Goal: Book appointment/travel/reservation

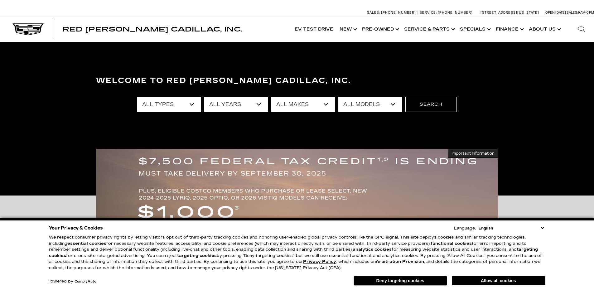
scroll to position [62, 0]
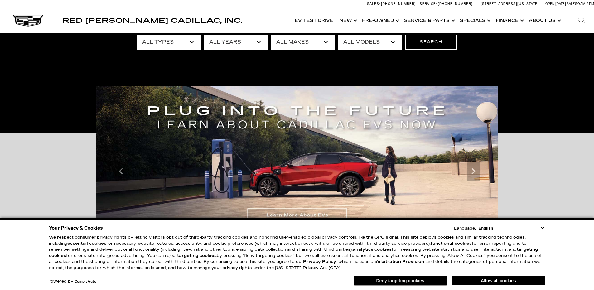
click at [406, 283] on button "Deny targeting cookies" at bounding box center [401, 281] width 94 height 10
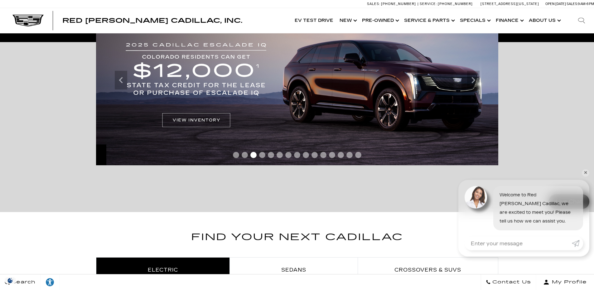
scroll to position [156, 0]
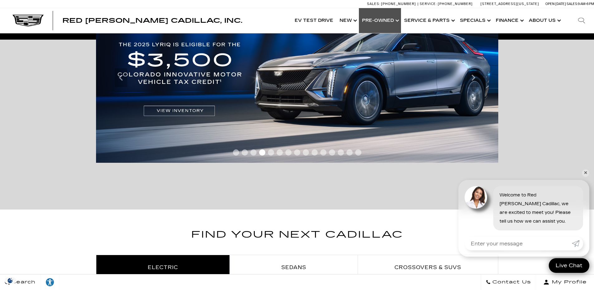
click at [382, 21] on link "Show Pre-Owned" at bounding box center [380, 20] width 42 height 25
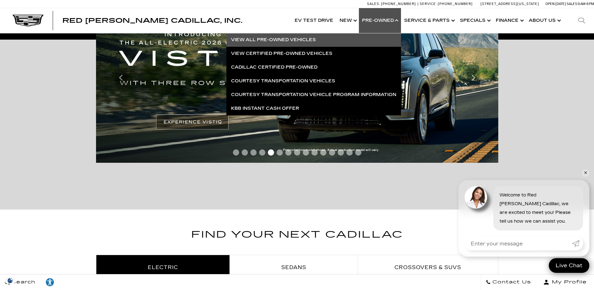
click at [276, 42] on link "View All Pre-Owned Vehicles" at bounding box center [314, 40] width 175 height 14
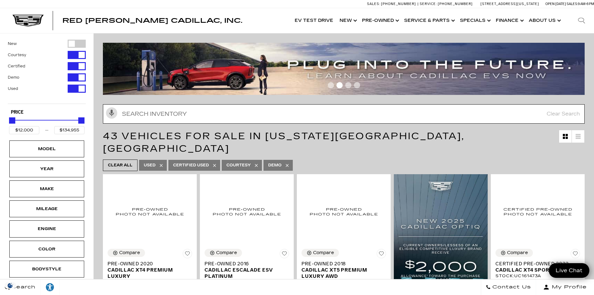
click at [138, 115] on input "text" at bounding box center [344, 113] width 482 height 19
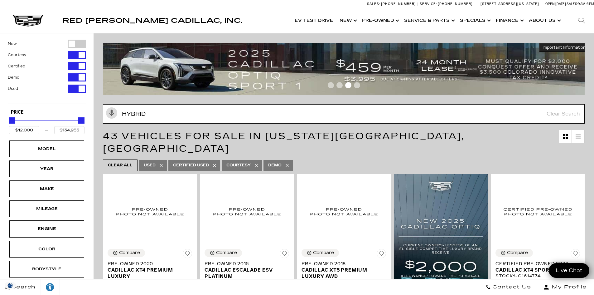
type input "hybrid"
type input "$26,000"
type input "$44,500"
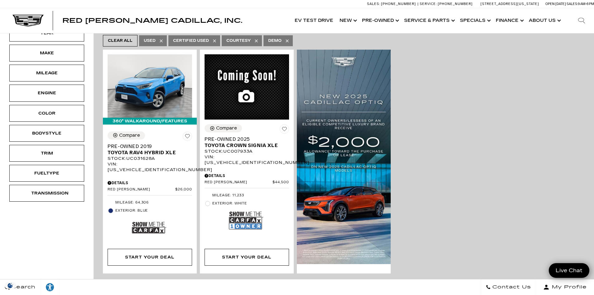
scroll to position [125, 0]
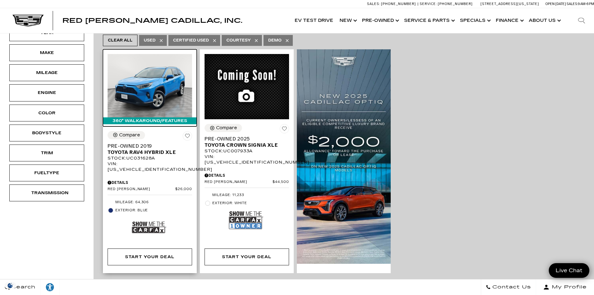
click at [160, 89] on img at bounding box center [150, 85] width 85 height 63
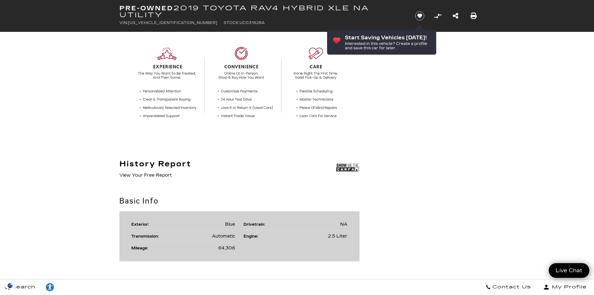
scroll to position [218, 0]
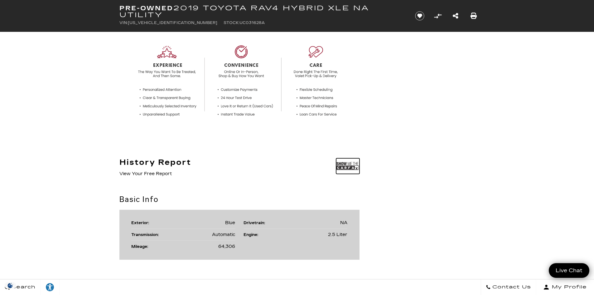
click at [354, 167] on img at bounding box center [347, 166] width 23 height 16
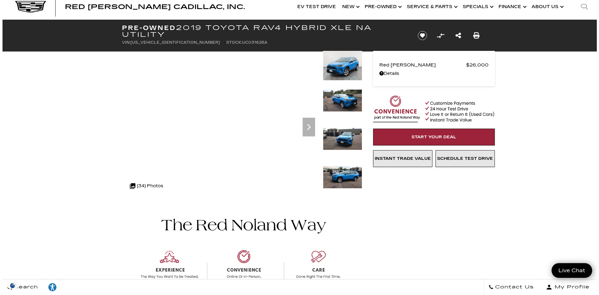
scroll to position [0, 0]
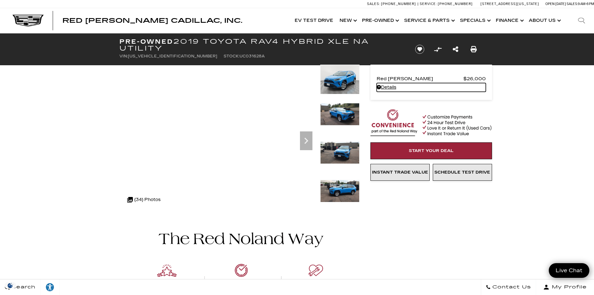
click at [383, 87] on link "Details Pre-Owned 2019 Toyota RAV4 Hybrid XLE NA Utility" at bounding box center [431, 87] width 109 height 9
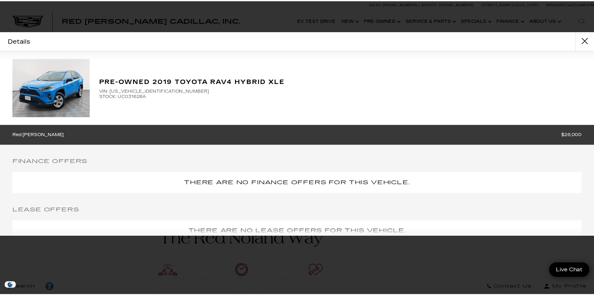
scroll to position [66, 0]
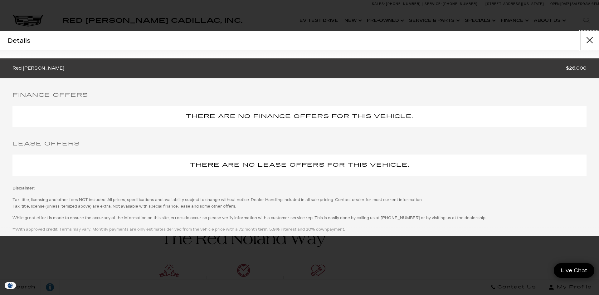
click at [591, 42] on button "close" at bounding box center [589, 40] width 19 height 19
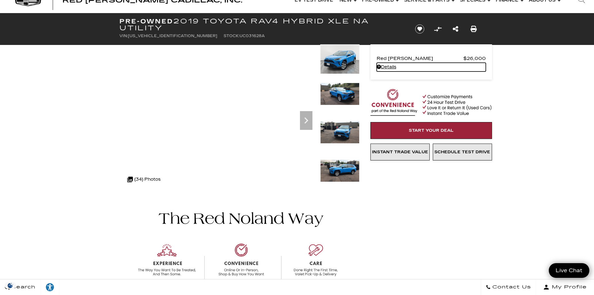
scroll to position [31, 0]
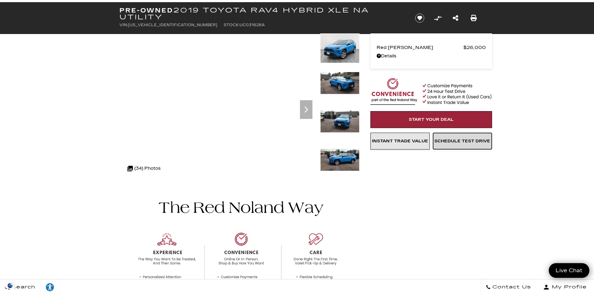
click at [470, 144] on link "Schedule Test Drive" at bounding box center [462, 141] width 59 height 17
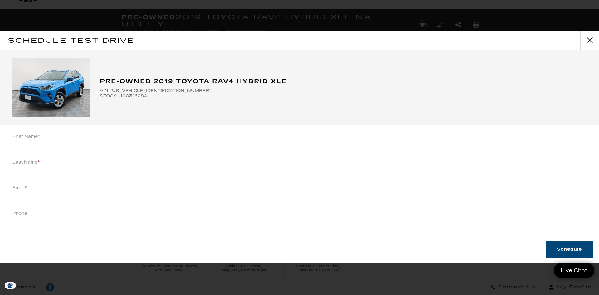
scroll to position [113, 0]
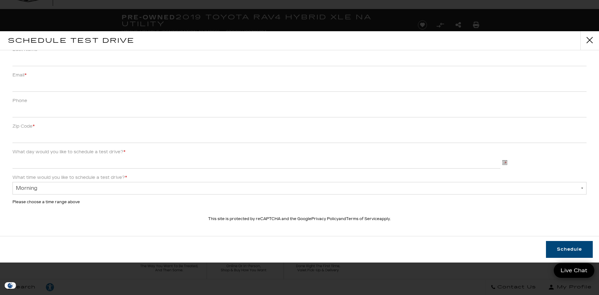
click at [124, 186] on select "Morning Afternoon Evening" at bounding box center [299, 188] width 574 height 12
click at [50, 149] on label "What day would you like to schedule a test drive? * MM/DD/YYYY" at bounding box center [68, 152] width 113 height 9
click at [50, 156] on input "What day would you like to schedule a test drive? * MM/DD/YYYY" at bounding box center [256, 162] width 488 height 12
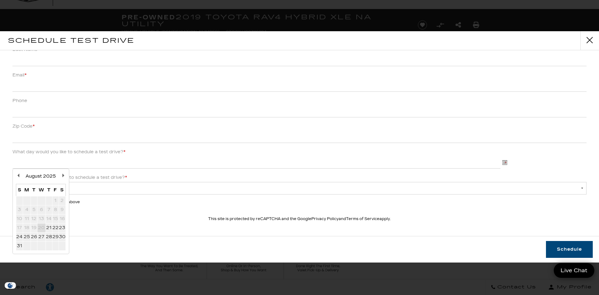
click at [233, 149] on li "What day would you like to schedule a test drive? * MM/DD/YYYY" at bounding box center [299, 161] width 574 height 26
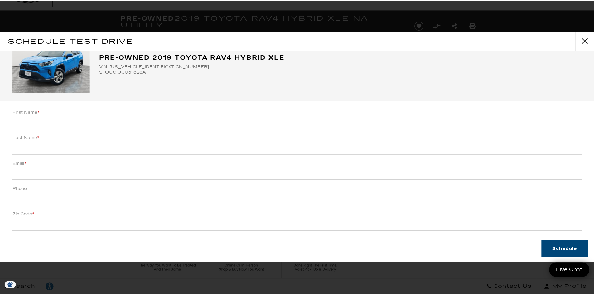
scroll to position [0, 0]
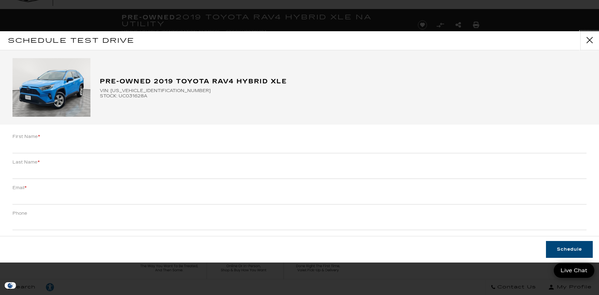
click at [587, 42] on button "close" at bounding box center [589, 40] width 19 height 19
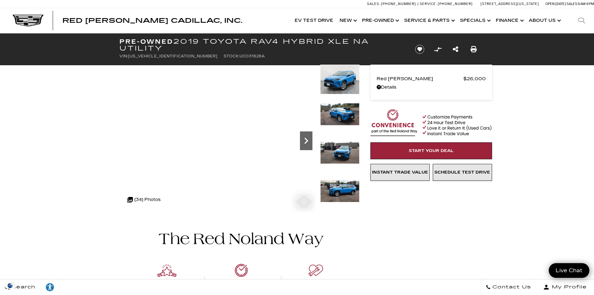
click at [307, 142] on icon "Next" at bounding box center [307, 141] width 4 height 6
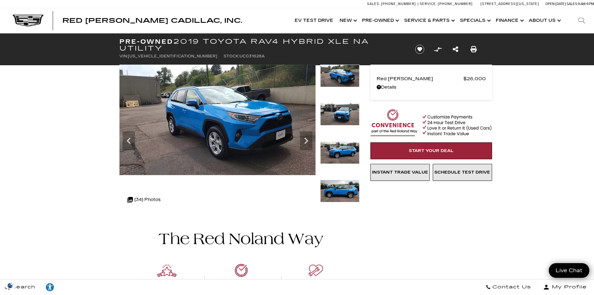
click at [343, 122] on img at bounding box center [339, 114] width 39 height 22
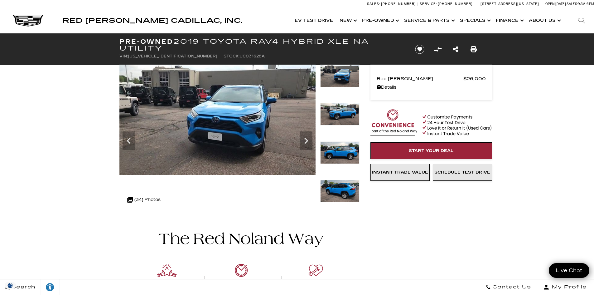
click at [347, 153] on img at bounding box center [339, 152] width 39 height 22
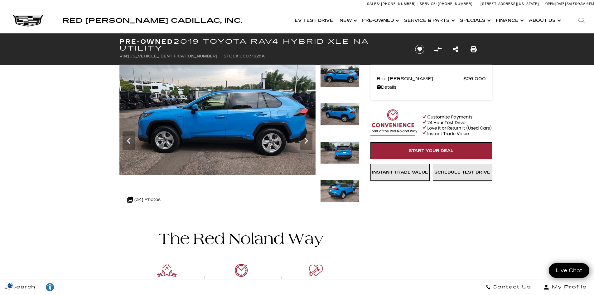
click at [344, 193] on img at bounding box center [339, 191] width 39 height 22
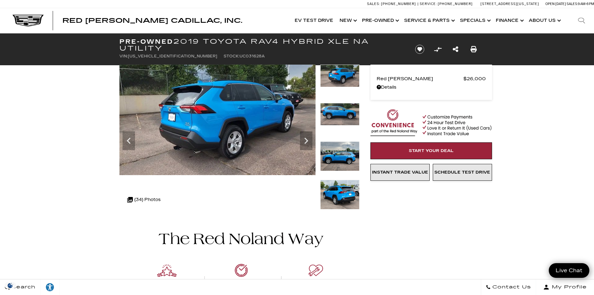
click at [346, 192] on img at bounding box center [339, 195] width 39 height 30
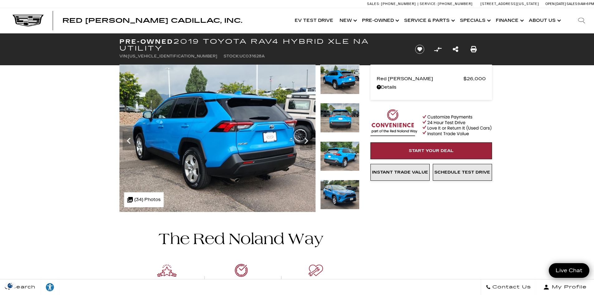
click at [344, 162] on img at bounding box center [339, 156] width 39 height 30
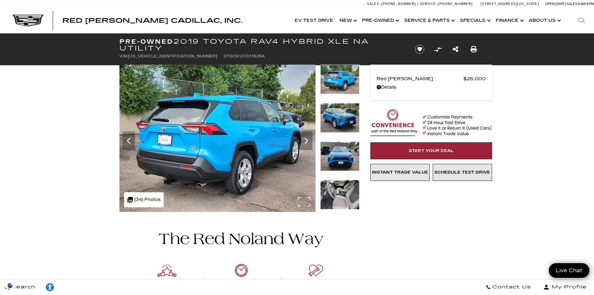
click at [170, 183] on img at bounding box center [217, 138] width 196 height 147
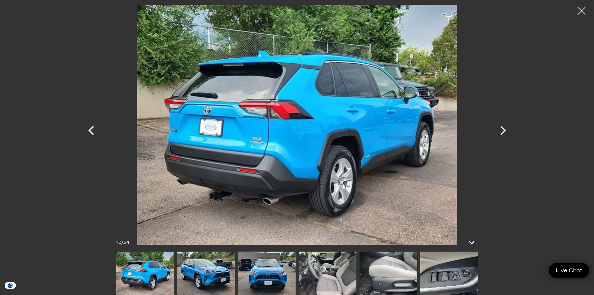
scroll to position [281, 0]
click at [411, 276] on img at bounding box center [389, 272] width 58 height 43
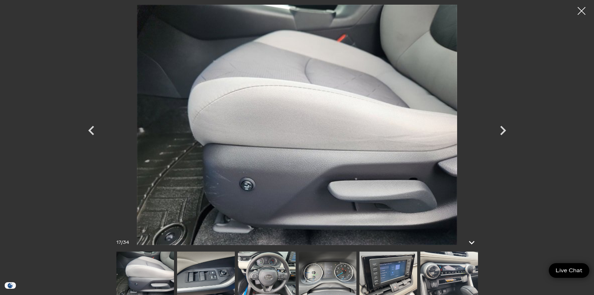
click at [213, 275] on img at bounding box center [206, 272] width 58 height 43
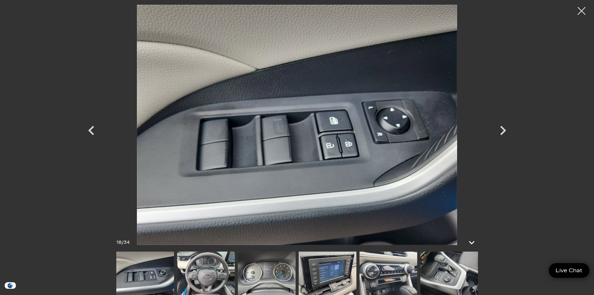
click at [252, 272] on img at bounding box center [267, 272] width 58 height 43
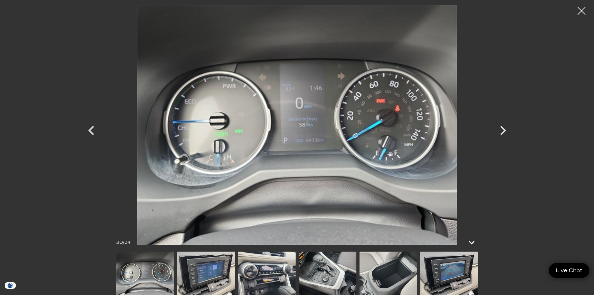
click at [277, 278] on img at bounding box center [267, 272] width 58 height 43
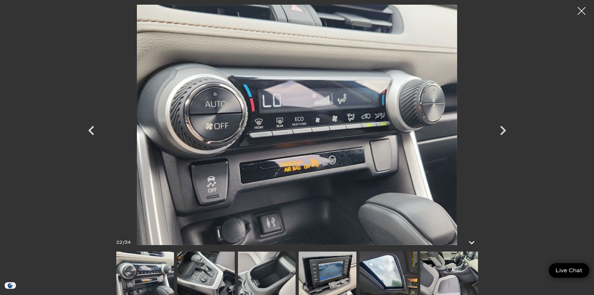
click at [263, 275] on img at bounding box center [267, 272] width 58 height 43
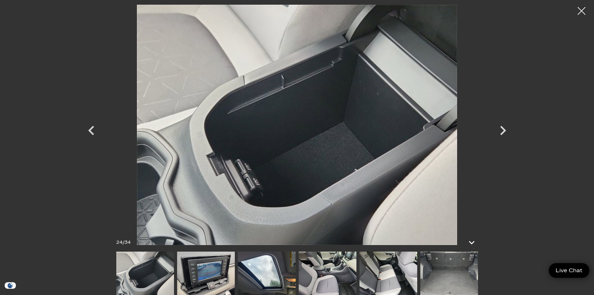
click at [260, 273] on img at bounding box center [267, 272] width 58 height 43
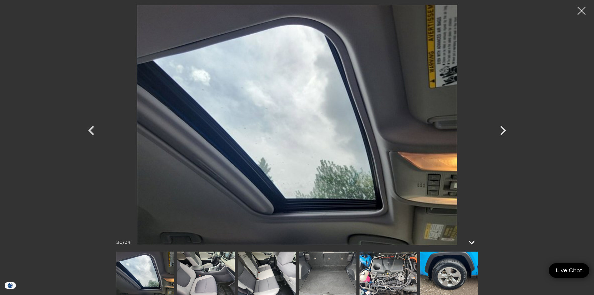
click at [275, 276] on img at bounding box center [267, 272] width 58 height 43
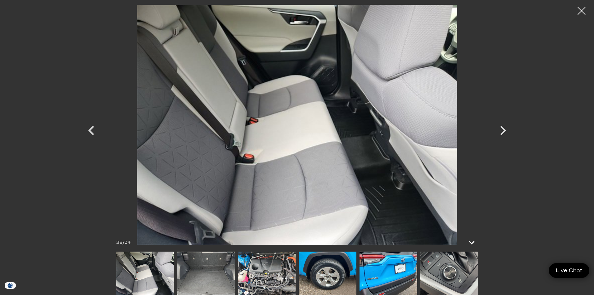
click at [267, 278] on img at bounding box center [267, 272] width 58 height 43
click at [267, 279] on img at bounding box center [267, 272] width 58 height 43
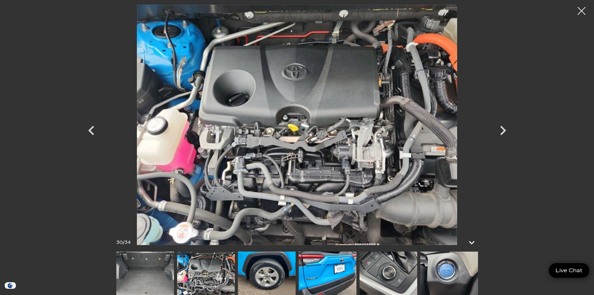
click at [284, 273] on img at bounding box center [267, 272] width 58 height 43
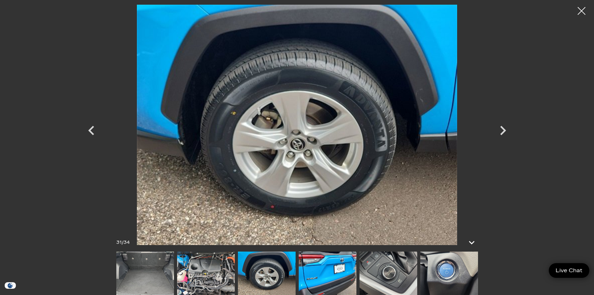
click at [312, 271] on img at bounding box center [328, 272] width 58 height 43
click at [315, 272] on img at bounding box center [328, 272] width 58 height 43
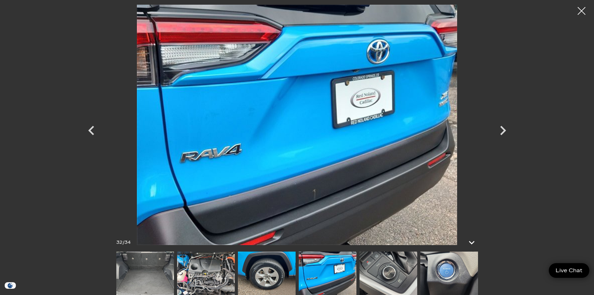
click at [379, 273] on img at bounding box center [389, 272] width 58 height 43
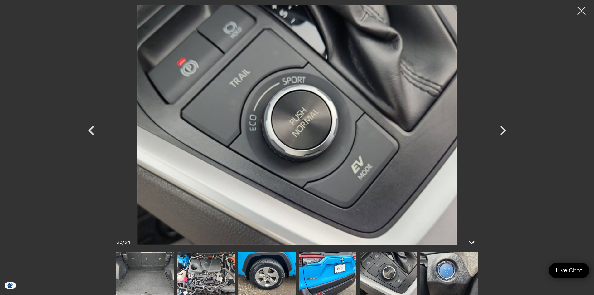
click at [449, 278] on img at bounding box center [450, 272] width 58 height 43
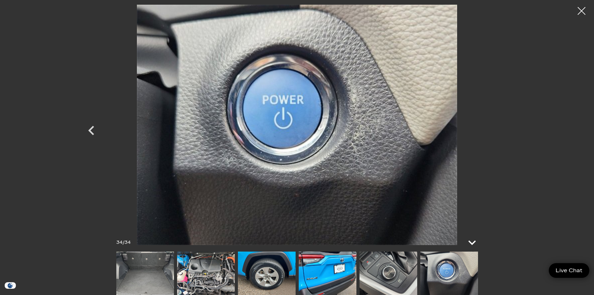
scroll to position [94, 0]
click at [577, 13] on div at bounding box center [582, 11] width 17 height 17
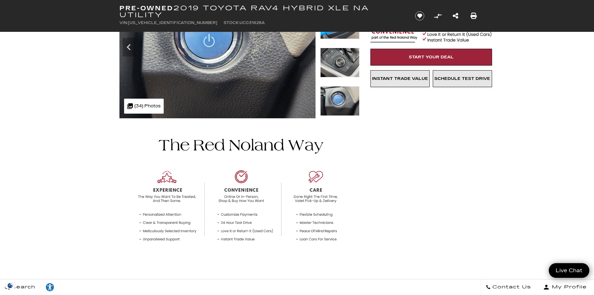
scroll to position [0, 0]
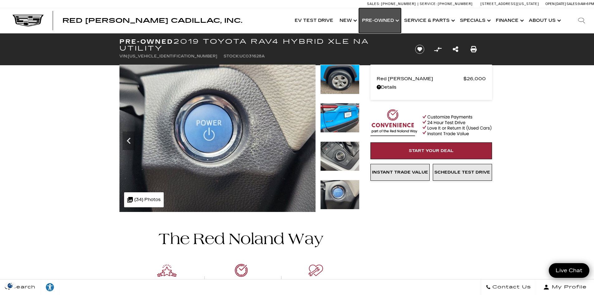
click at [388, 20] on link "Show Pre-Owned" at bounding box center [380, 20] width 42 height 25
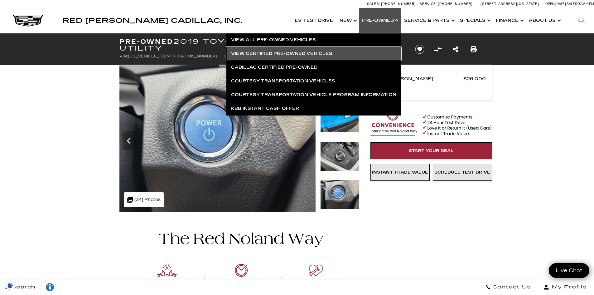
click at [265, 53] on link "View Certified Pre-Owned Vehicles" at bounding box center [314, 54] width 175 height 14
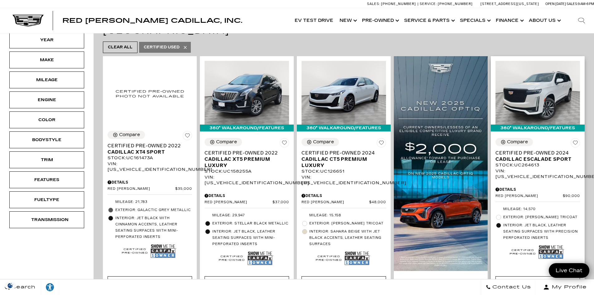
scroll to position [31, 0]
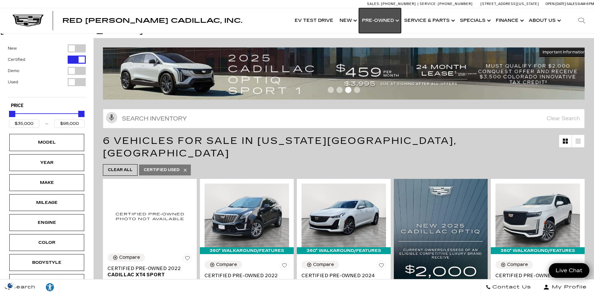
click at [377, 20] on link "Show Pre-Owned" at bounding box center [380, 20] width 42 height 25
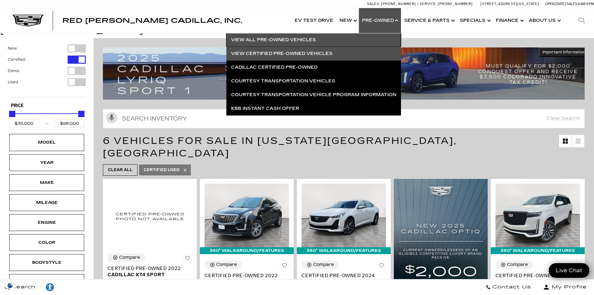
click at [282, 41] on link "View All Pre-Owned Vehicles" at bounding box center [314, 40] width 175 height 14
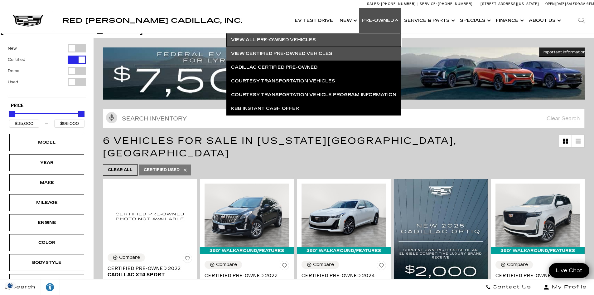
click at [279, 39] on link "View All Pre-Owned Vehicles" at bounding box center [314, 40] width 175 height 14
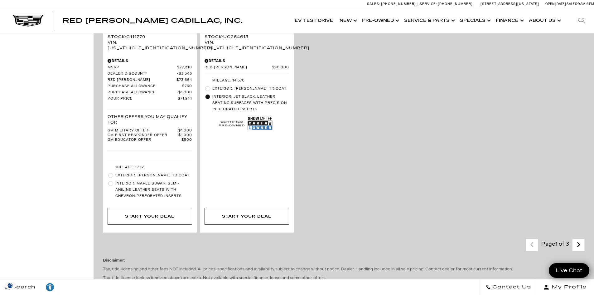
scroll to position [1435, 0]
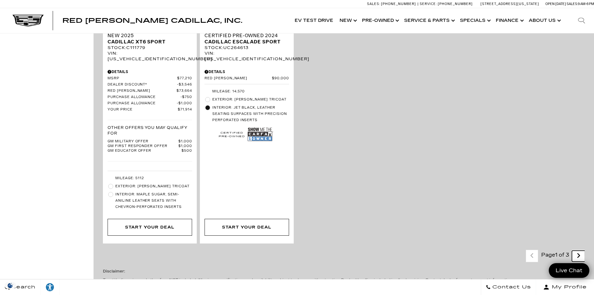
click at [581, 251] on icon "next page" at bounding box center [579, 256] width 4 height 10
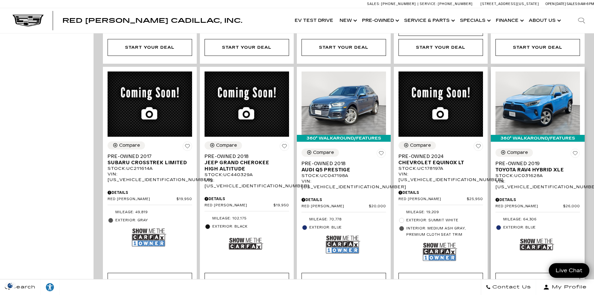
scroll to position [374, 0]
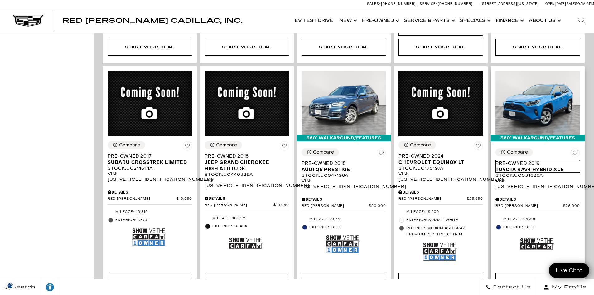
click at [534, 160] on span "Pre-Owned 2019" at bounding box center [536, 163] width 80 height 6
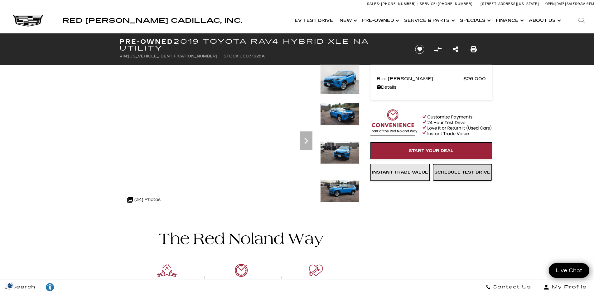
click at [467, 174] on span "Schedule Test Drive" at bounding box center [463, 172] width 56 height 5
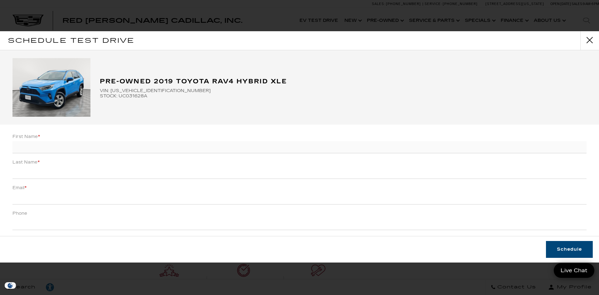
click at [38, 146] on input "First Name *" at bounding box center [299, 147] width 574 height 12
type input "[PERSON_NAME]"
click at [22, 195] on input "Email *" at bounding box center [299, 198] width 574 height 12
type input "[EMAIL_ADDRESS][DOMAIN_NAME]"
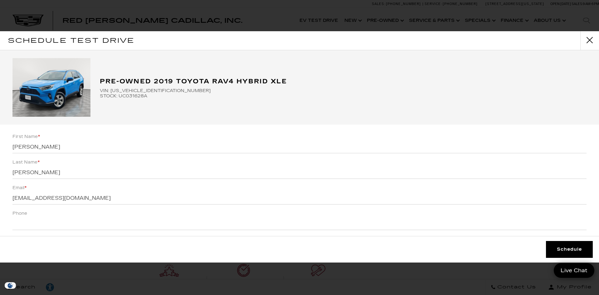
click at [580, 248] on button "Schedule" at bounding box center [569, 249] width 47 height 17
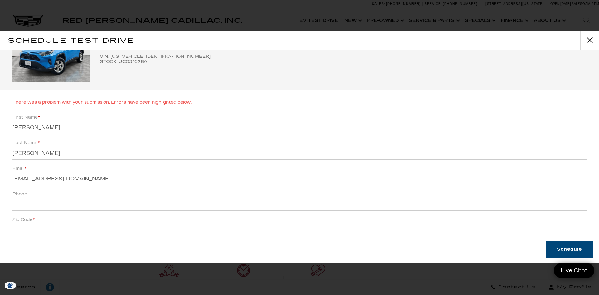
scroll to position [94, 0]
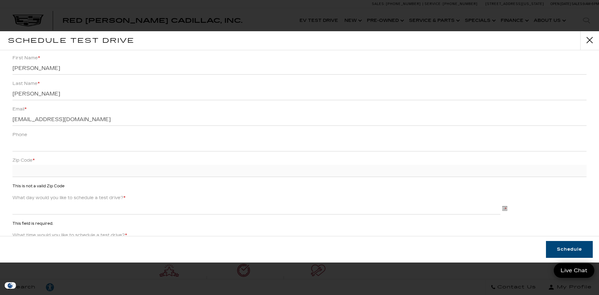
click at [59, 172] on input "Zip Code *" at bounding box center [299, 171] width 574 height 12
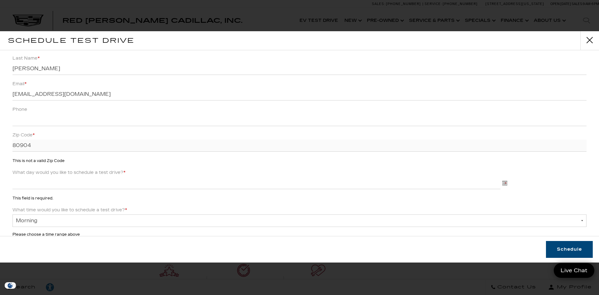
scroll to position [151, 0]
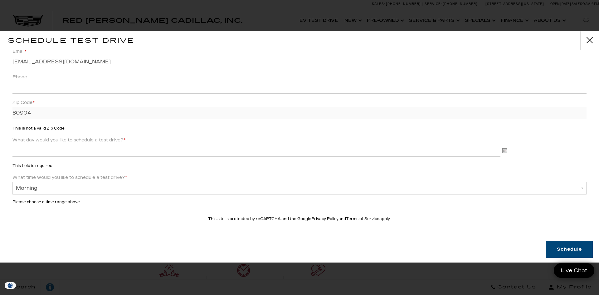
type input "80904"
click at [100, 190] on select "Morning Afternoon Evening" at bounding box center [299, 188] width 574 height 12
click at [89, 186] on select "Morning Afternoon Evening" at bounding box center [299, 188] width 574 height 12
select select "Afternoon"
click at [12, 182] on select "Morning Afternoon Evening" at bounding box center [299, 188] width 574 height 12
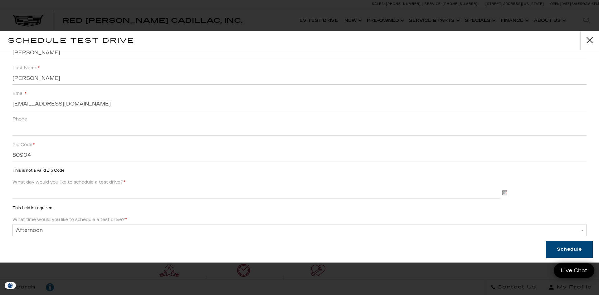
scroll to position [125, 0]
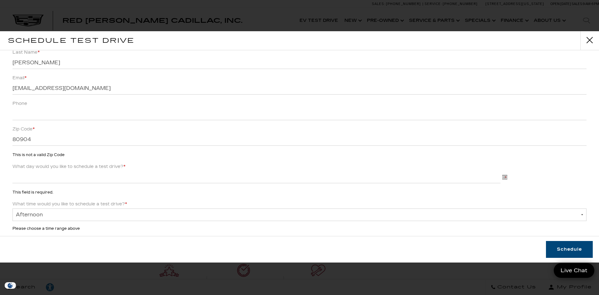
click at [119, 168] on label "What day would you like to schedule a test drive? * MM/DD/YYYY" at bounding box center [68, 166] width 113 height 9
click at [119, 171] on input "What day would you like to schedule a test drive? * MM/DD/YYYY" at bounding box center [256, 177] width 488 height 12
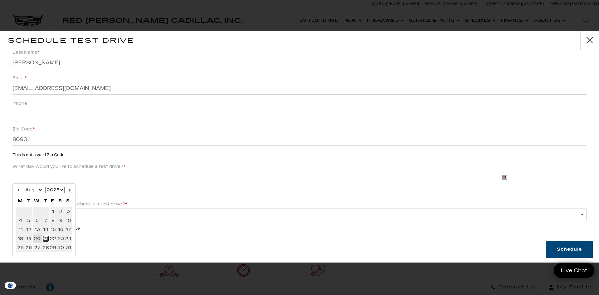
click at [43, 237] on link "21" at bounding box center [45, 238] width 5 height 5
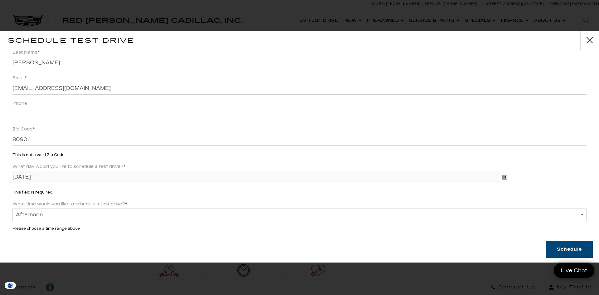
click at [46, 174] on input "[DATE]" at bounding box center [256, 177] width 488 height 12
click at [502, 176] on img "Schedule Test Drive" at bounding box center [504, 177] width 5 height 5
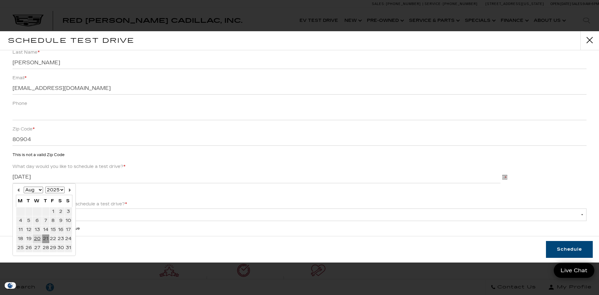
scroll to position [0, 0]
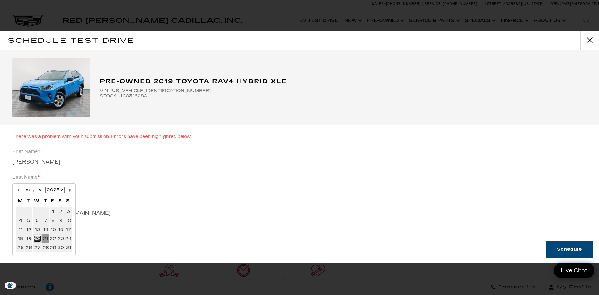
click at [36, 238] on link "20" at bounding box center [37, 238] width 7 height 5
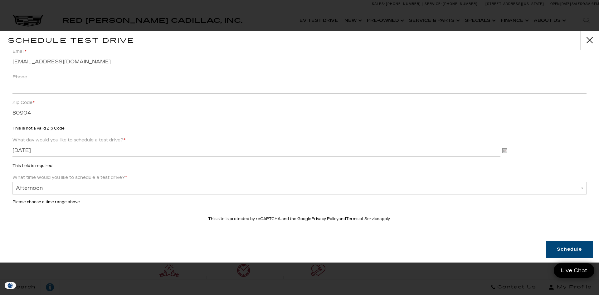
click at [40, 190] on select "Morning Afternoon Evening" at bounding box center [299, 188] width 574 height 12
click at [37, 153] on input "[DATE]" at bounding box center [256, 150] width 488 height 12
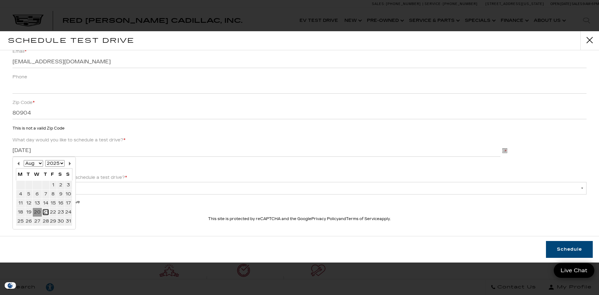
click at [43, 212] on link "21" at bounding box center [45, 211] width 5 height 5
type input "[DATE]"
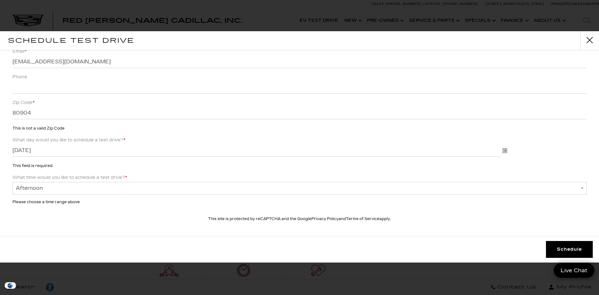
click at [574, 251] on button "Schedule" at bounding box center [569, 249] width 47 height 17
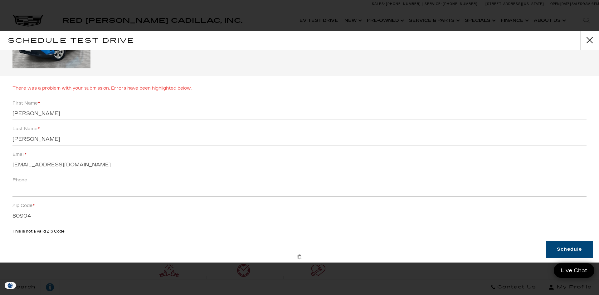
scroll to position [94, 0]
